Goal: Check status: Verify the current state of an ongoing process or item

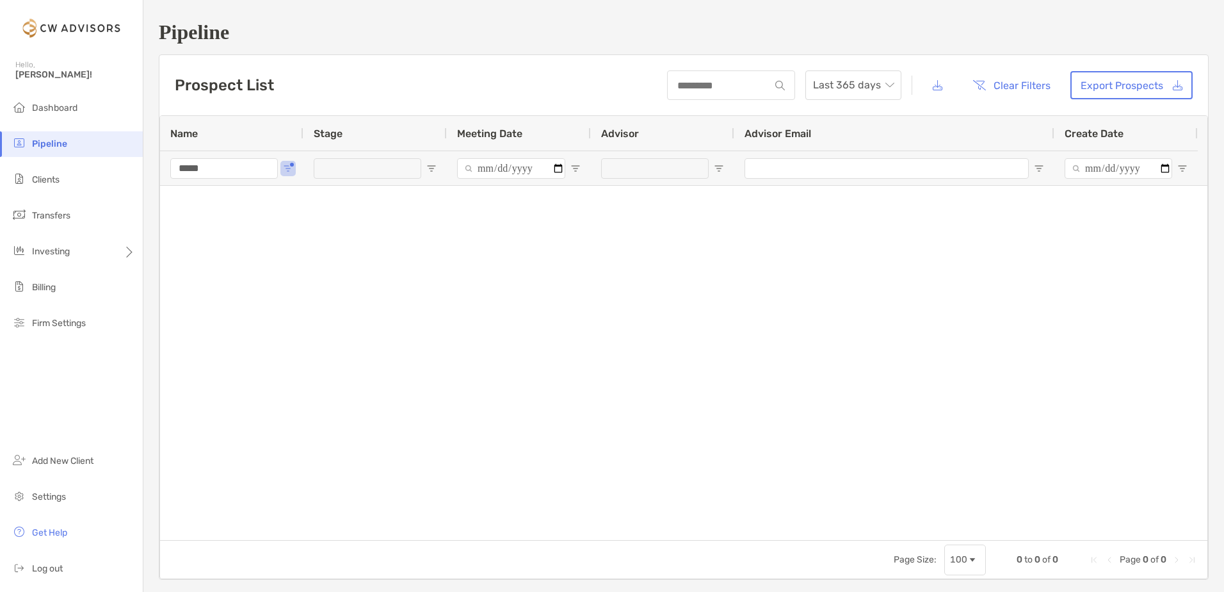
drag, startPoint x: 240, startPoint y: 169, endPoint x: 106, endPoint y: 162, distance: 134.0
click at [106, 162] on div "Pipeline Hello, [PERSON_NAME]! Dashboard Pipeline Clients Transfers Investing B…" at bounding box center [612, 296] width 1224 height 592
click at [47, 182] on span "Clients" at bounding box center [46, 179] width 28 height 11
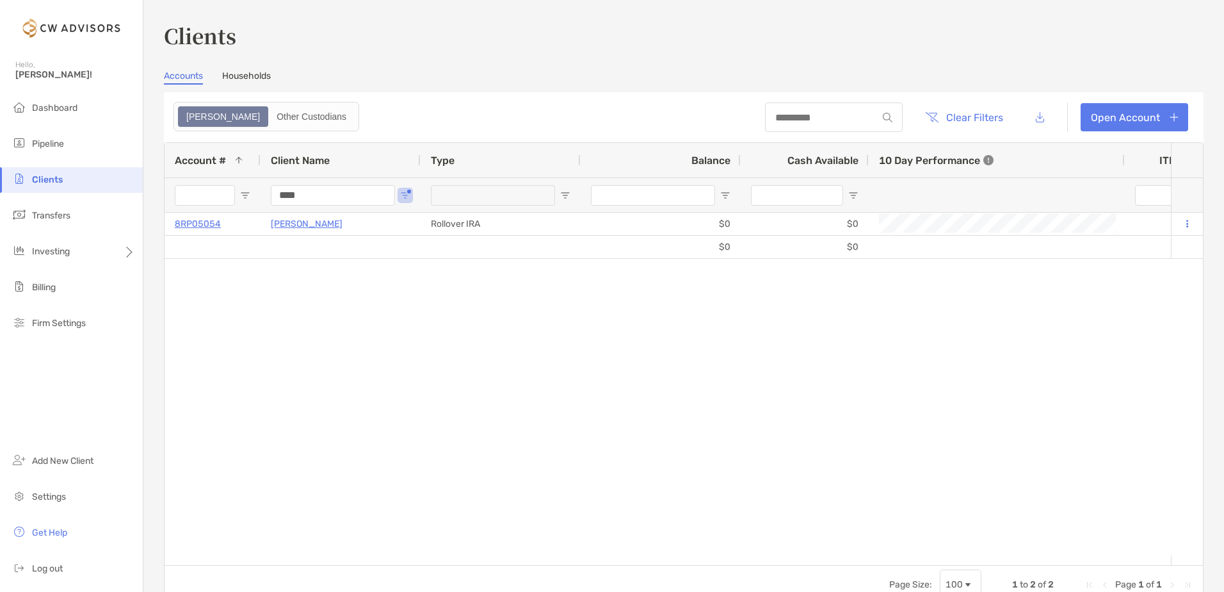
click at [329, 193] on input "****" at bounding box center [333, 195] width 124 height 20
drag, startPoint x: 144, startPoint y: 196, endPoint x: 122, endPoint y: 194, distance: 22.5
click at [117, 196] on div "Clients Hello, [PERSON_NAME]! Dashboard Pipeline Clients Transfers Investing Bi…" at bounding box center [612, 296] width 1224 height 592
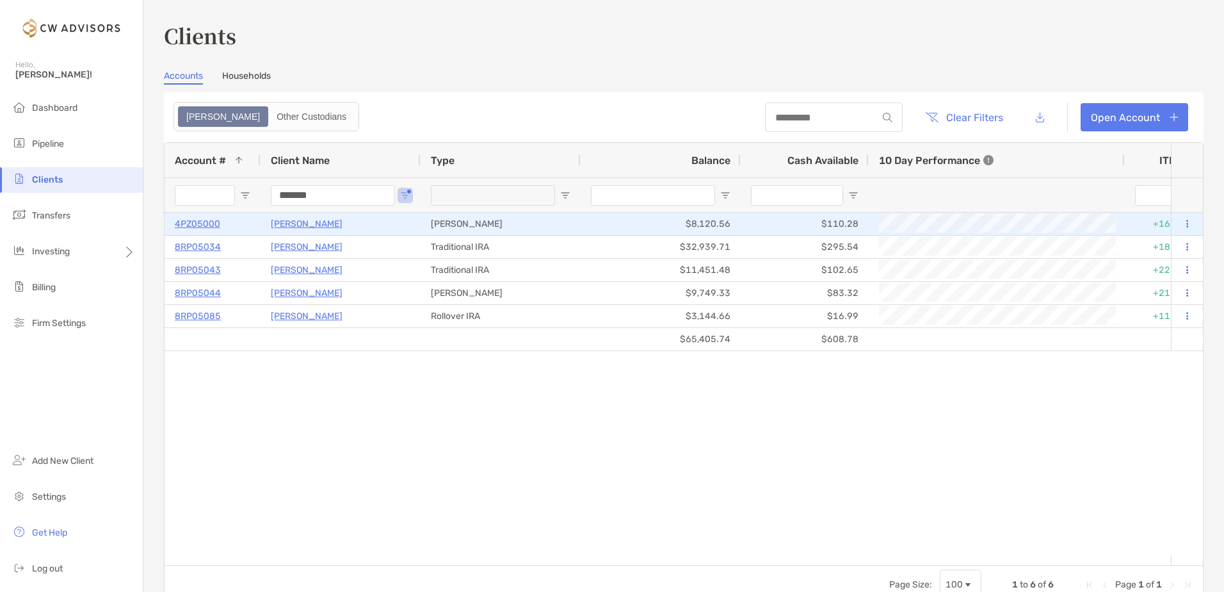
type input "*******"
click at [313, 222] on p "[PERSON_NAME]" at bounding box center [307, 224] width 72 height 16
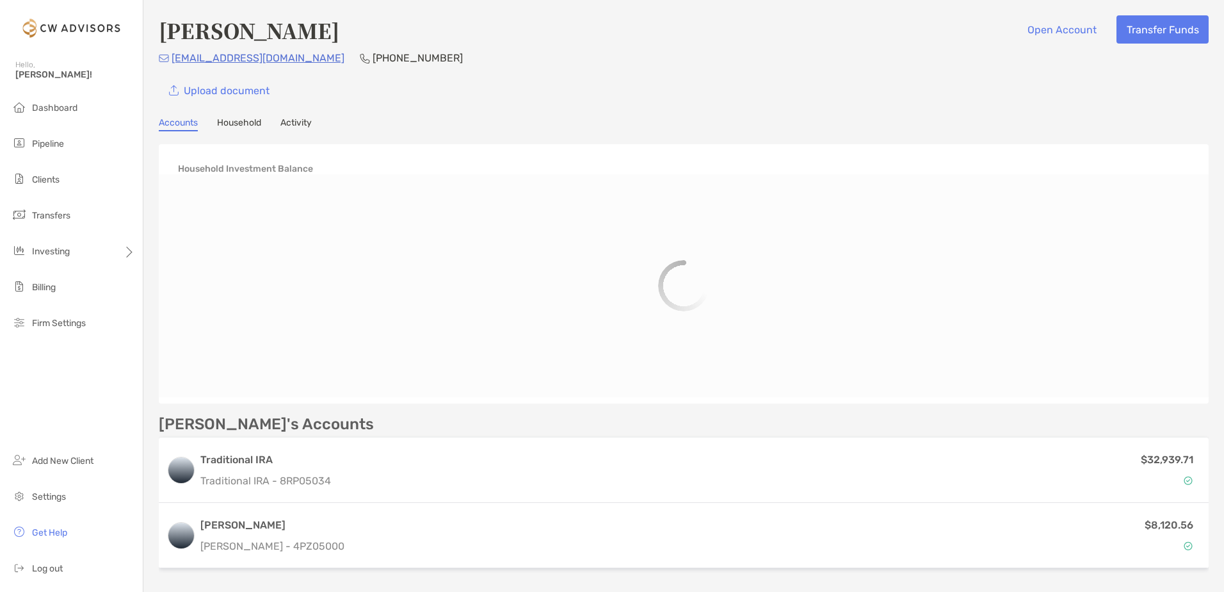
click at [304, 124] on link "Activity" at bounding box center [295, 124] width 31 height 14
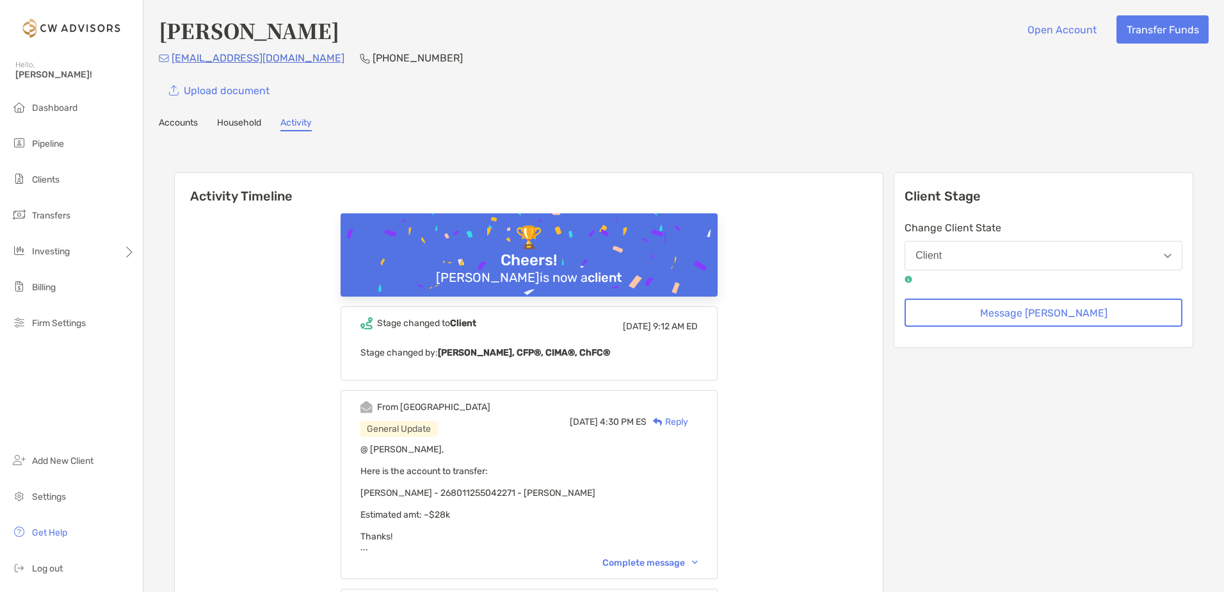
click at [187, 124] on link "Accounts" at bounding box center [178, 124] width 39 height 14
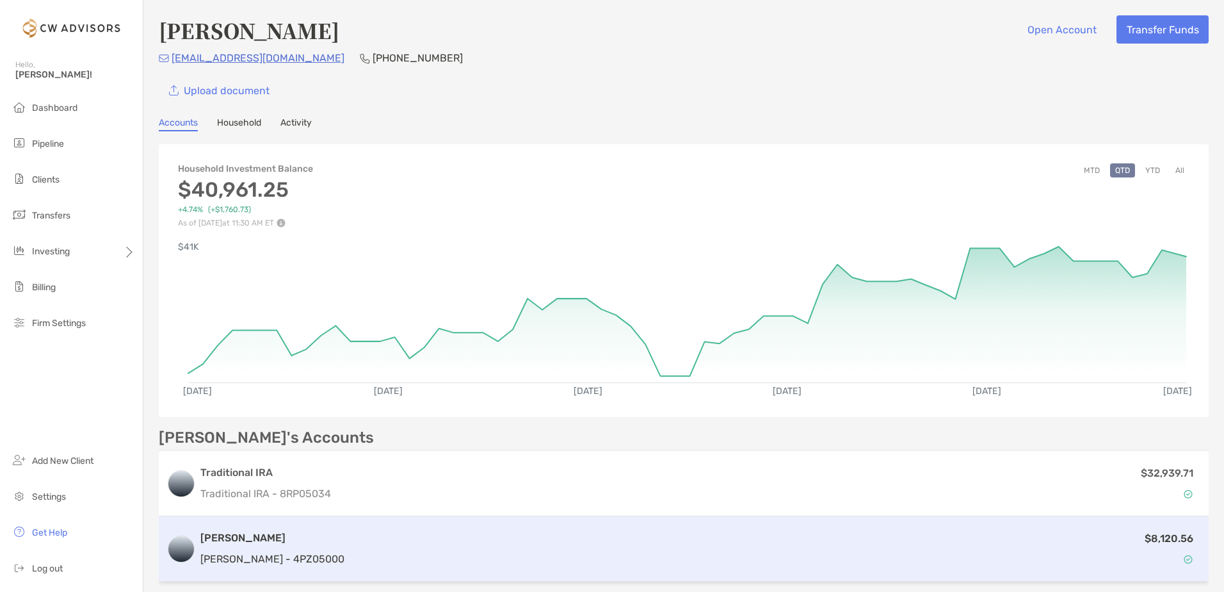
click at [283, 557] on p "[PERSON_NAME] - 4PZ05000" at bounding box center [272, 559] width 144 height 16
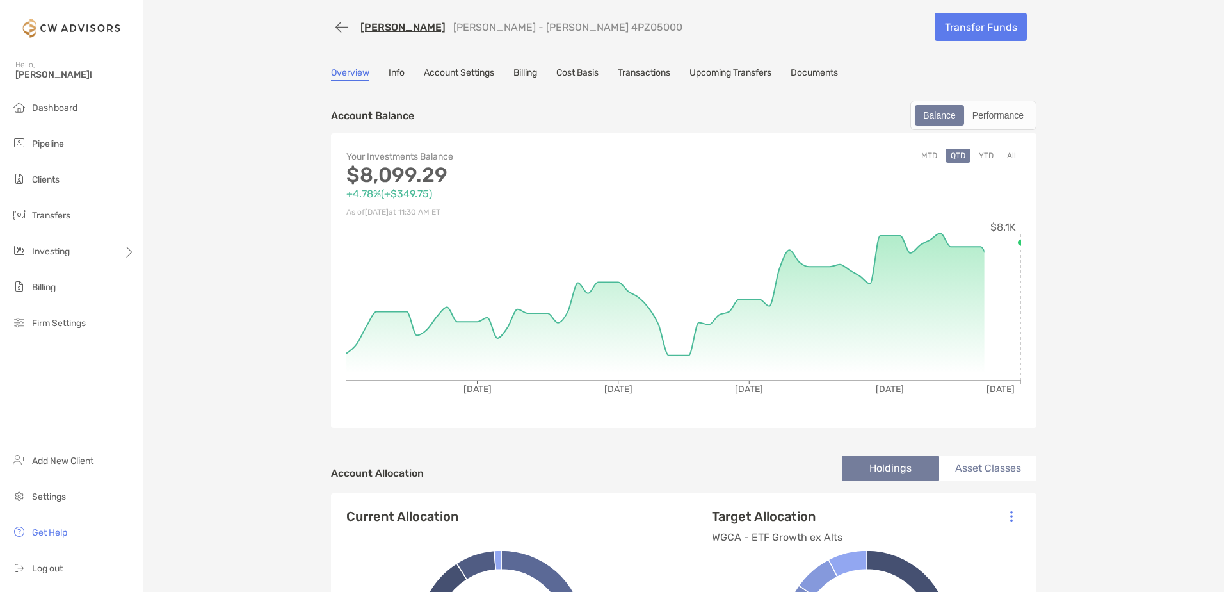
click at [659, 69] on link "Transactions" at bounding box center [644, 74] width 53 height 14
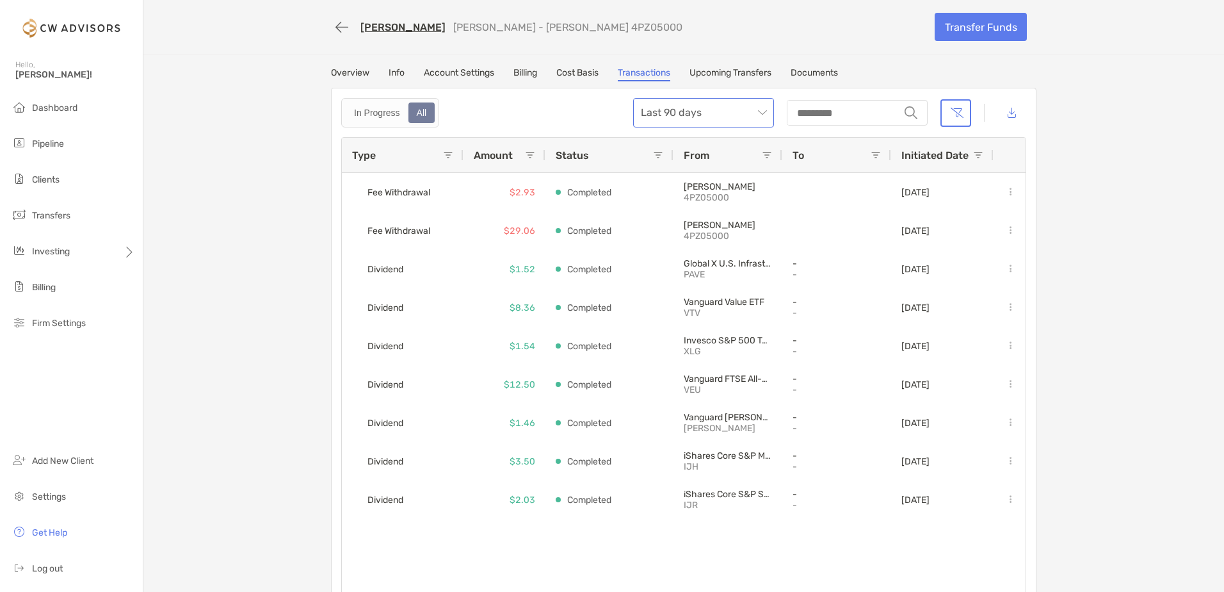
click at [709, 113] on span "Last 90 days" at bounding box center [703, 113] width 125 height 28
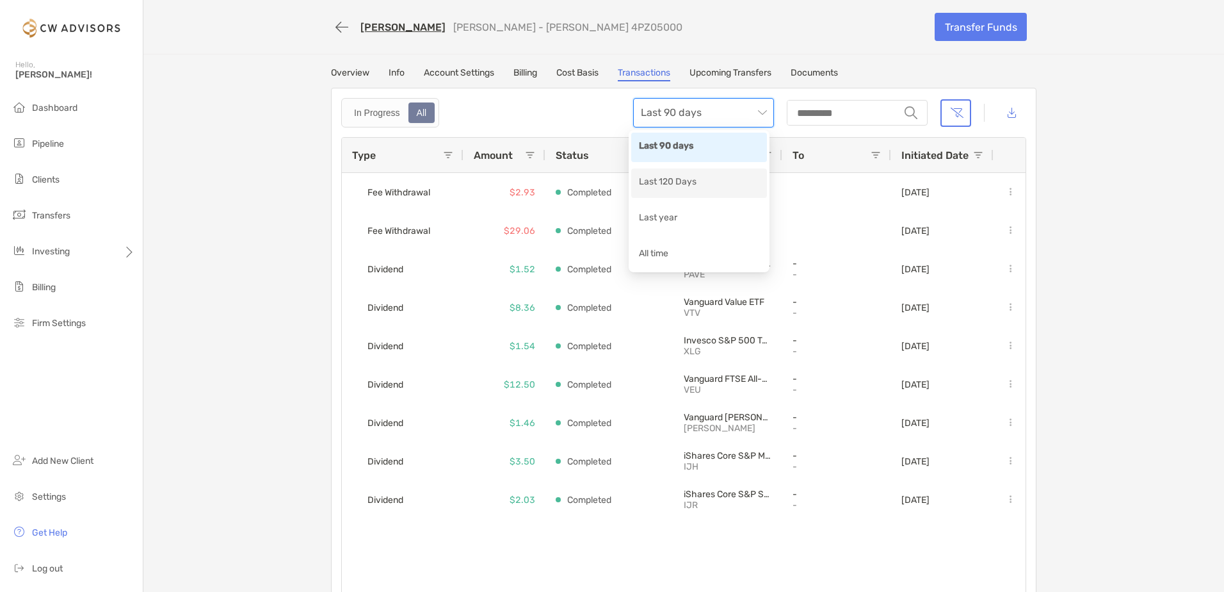
click at [681, 175] on div "Last 120 Days" at bounding box center [699, 183] width 120 height 16
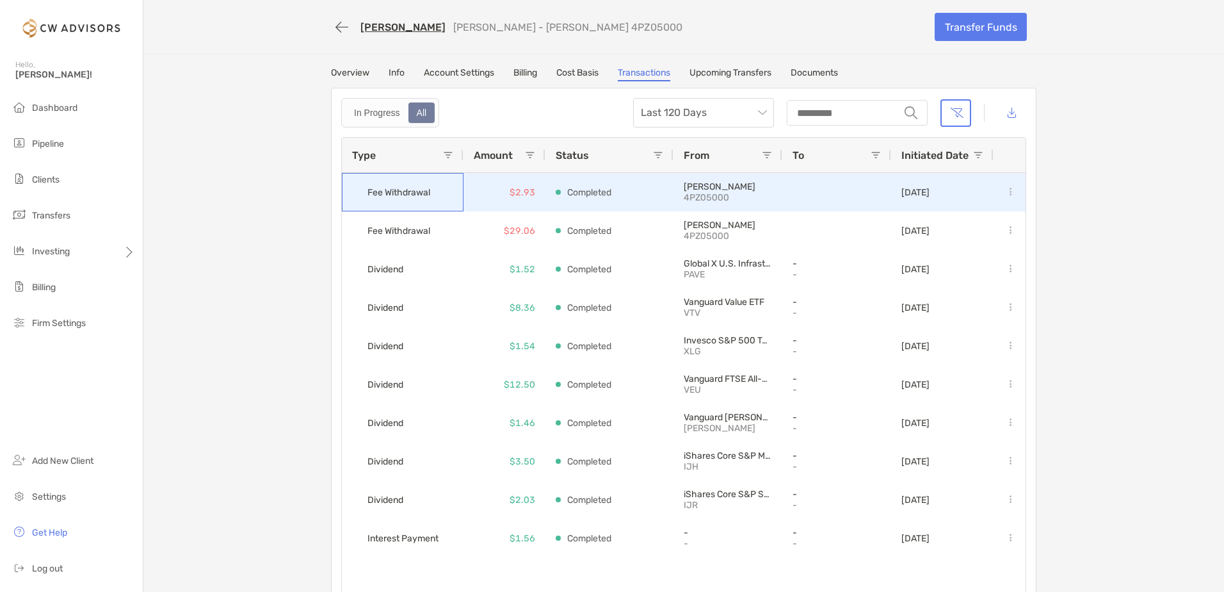
click at [379, 193] on span "Fee Withdrawal" at bounding box center [399, 192] width 63 height 21
drag, startPoint x: 379, startPoint y: 193, endPoint x: 718, endPoint y: 196, distance: 338.7
click at [718, 196] on p "4PZ05000" at bounding box center [728, 197] width 88 height 11
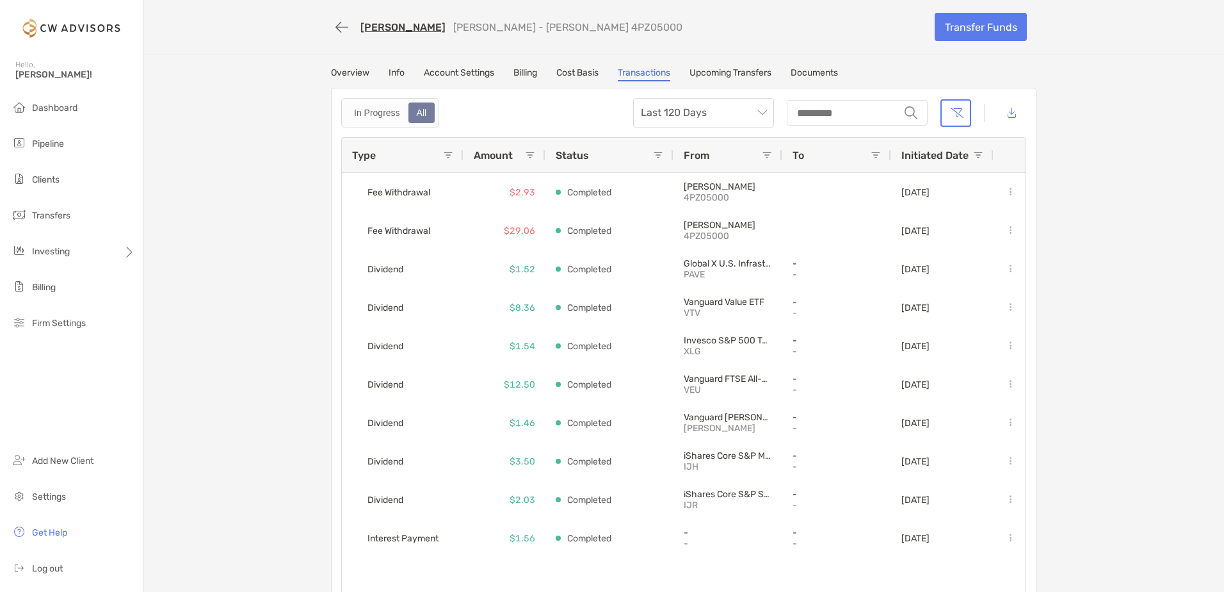
click at [318, 325] on div "Overview Info Account Settings Billing Cost Basis Transactions Upcoming Transfe…" at bounding box center [683, 339] width 731 height 544
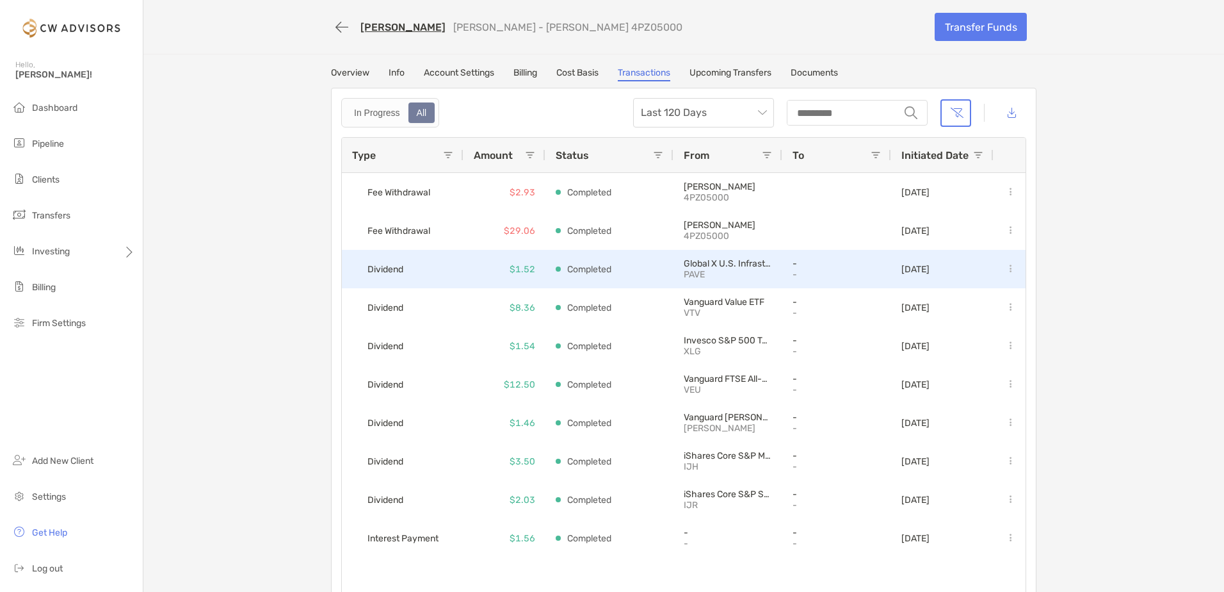
scroll to position [149, 0]
